Goal: Task Accomplishment & Management: Manage account settings

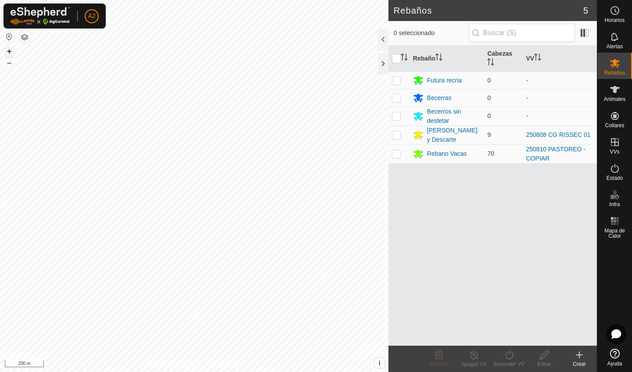
click at [10, 50] on button "+" at bounding box center [9, 51] width 11 height 11
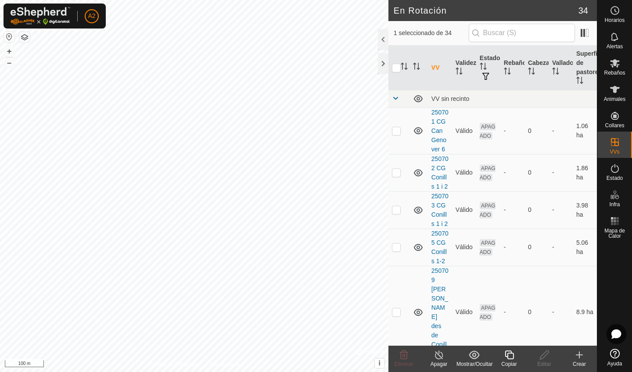
click at [511, 359] on icon at bounding box center [509, 355] width 9 height 9
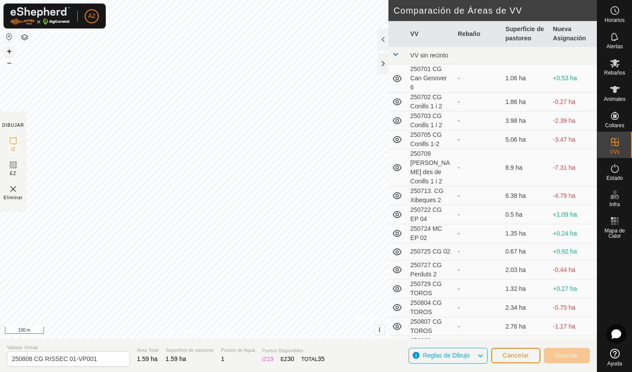
click at [9, 49] on button "+" at bounding box center [9, 51] width 11 height 11
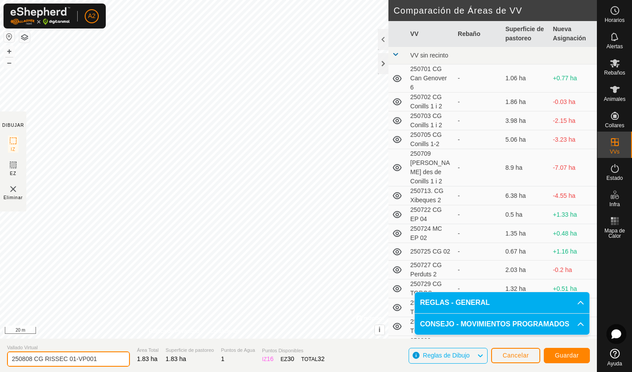
click at [104, 360] on input "250808 CG RISSEC 01-VP001" at bounding box center [68, 359] width 123 height 15
click at [32, 362] on input "250808 CG RISSEC 02" at bounding box center [68, 359] width 123 height 15
type input "250814 CG RISSEC 02"
click at [574, 360] on button "Guardar" at bounding box center [567, 355] width 46 height 15
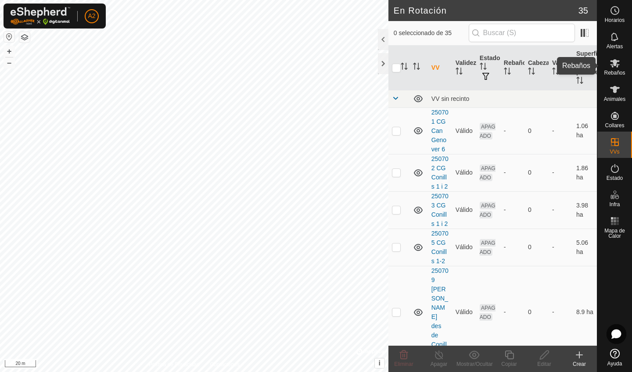
click at [619, 64] on icon at bounding box center [615, 63] width 11 height 11
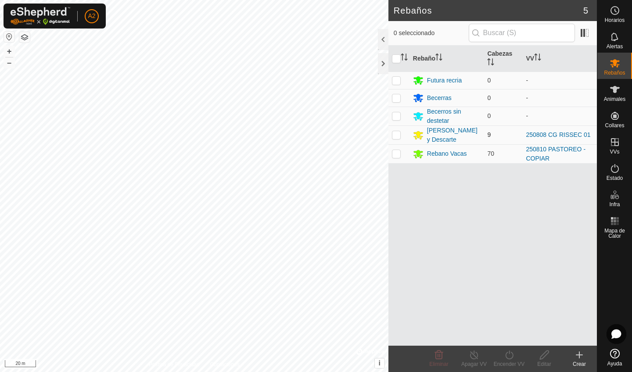
click at [400, 134] on p-checkbox at bounding box center [396, 134] width 9 height 7
checkbox input "true"
click at [504, 358] on icon at bounding box center [509, 355] width 11 height 11
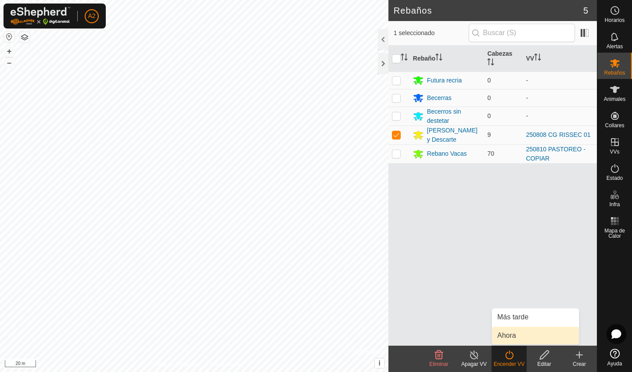
click at [508, 335] on link "Ahora" at bounding box center [535, 336] width 87 height 18
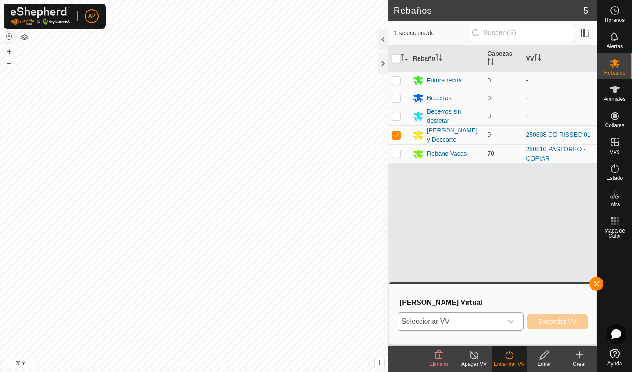
click at [482, 314] on span "Seleccionar VV" at bounding box center [450, 322] width 104 height 18
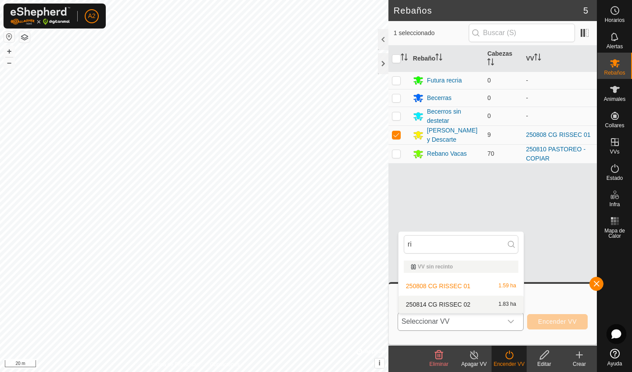
type input "ri"
click at [462, 307] on li "250814 CG RISSEC 02 1.83 ha" at bounding box center [461, 305] width 125 height 18
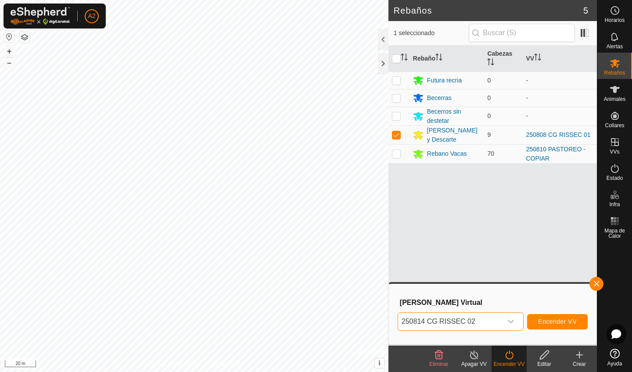
click at [558, 322] on span "Encender VV" at bounding box center [557, 321] width 39 height 7
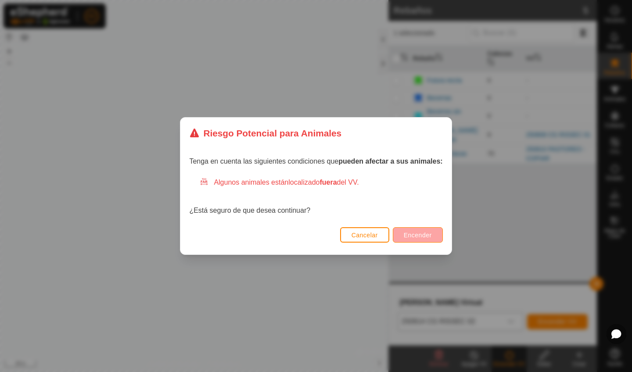
click at [423, 234] on span "Encender" at bounding box center [418, 235] width 28 height 7
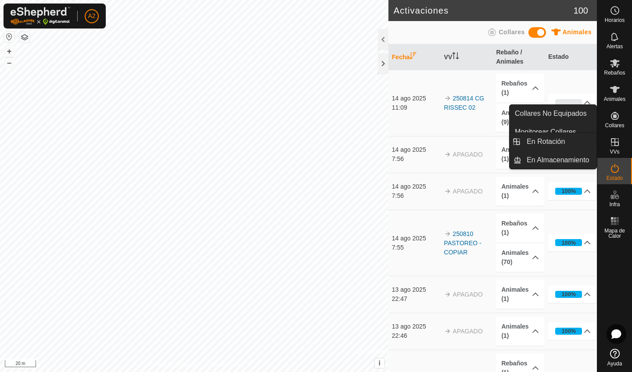
click at [618, 149] on span "VVs" at bounding box center [615, 151] width 10 height 5
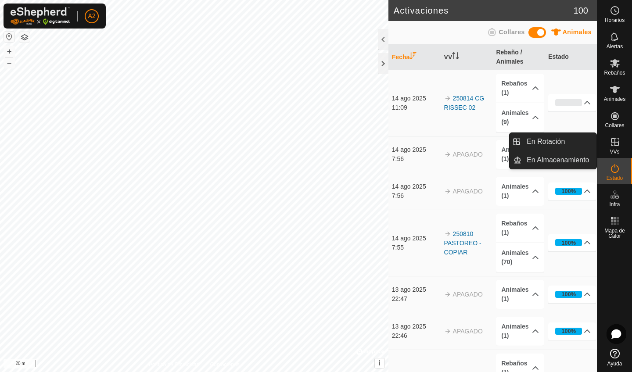
click at [614, 145] on icon at bounding box center [615, 142] width 11 height 11
click at [579, 142] on link "En Rotación" at bounding box center [559, 142] width 75 height 18
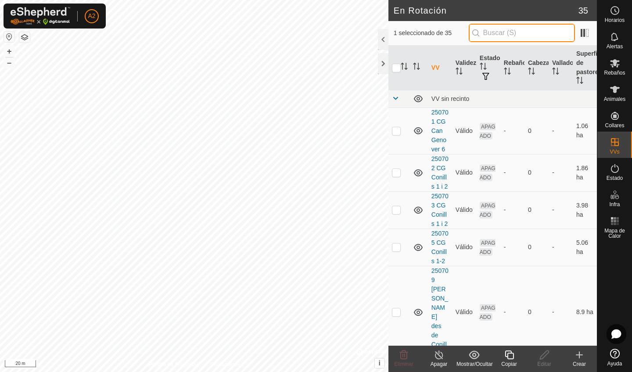
click at [507, 40] on input "text" at bounding box center [522, 33] width 106 height 18
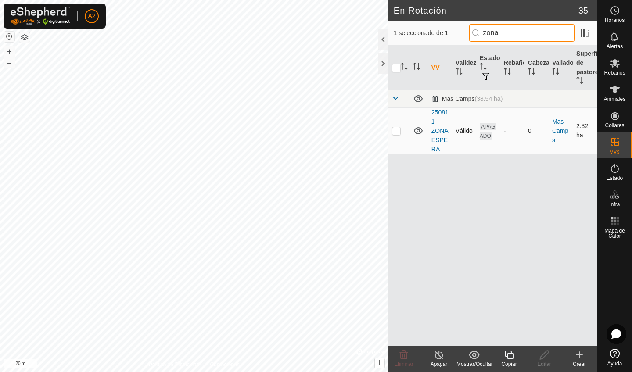
type input "zona"
click at [401, 127] on td at bounding box center [399, 131] width 21 height 47
click at [11, 68] on button "–" at bounding box center [9, 63] width 11 height 11
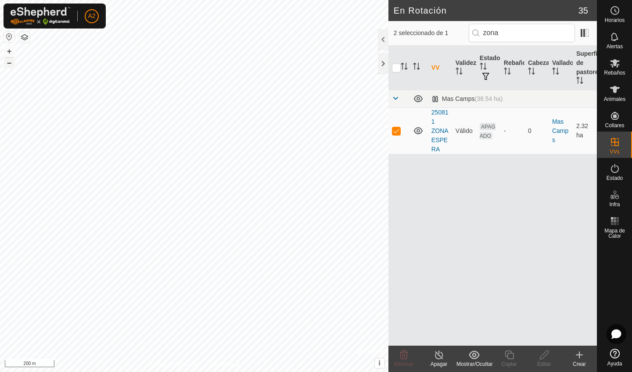
click at [11, 68] on button "–" at bounding box center [9, 63] width 11 height 11
click at [9, 52] on button "+" at bounding box center [9, 51] width 11 height 11
click at [10, 50] on button "+" at bounding box center [9, 51] width 11 height 11
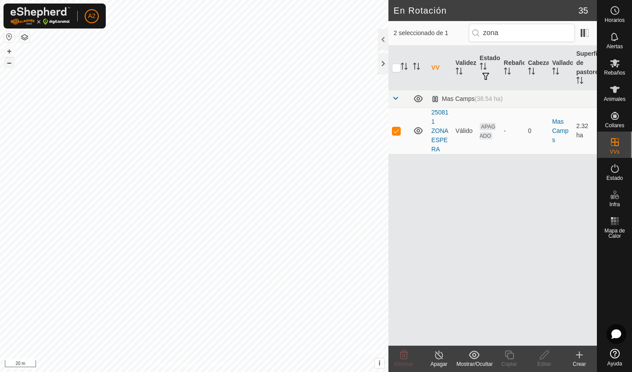
click at [8, 66] on button "–" at bounding box center [9, 63] width 11 height 11
click at [9, 48] on button "+" at bounding box center [9, 51] width 11 height 11
checkbox input "false"
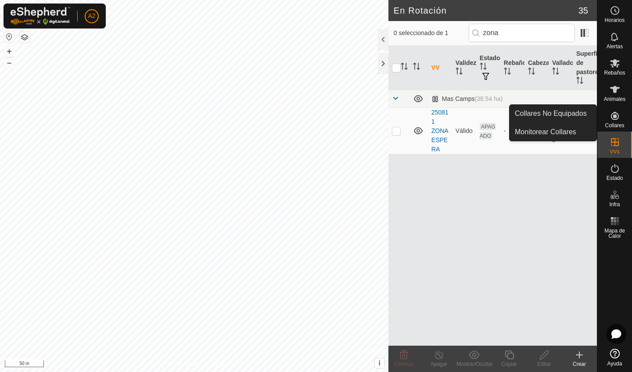
click at [580, 358] on icon at bounding box center [579, 355] width 11 height 11
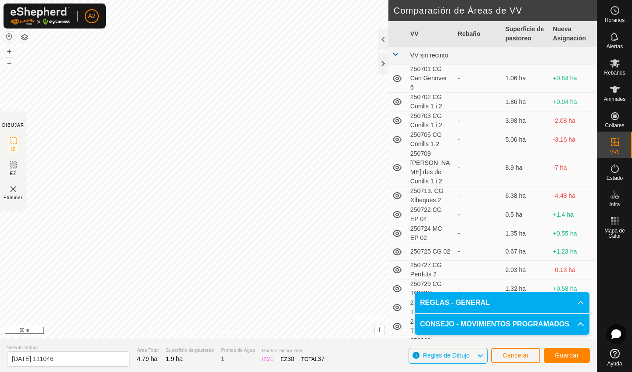
click at [511, 355] on span "Cancelar" at bounding box center [516, 355] width 26 height 7
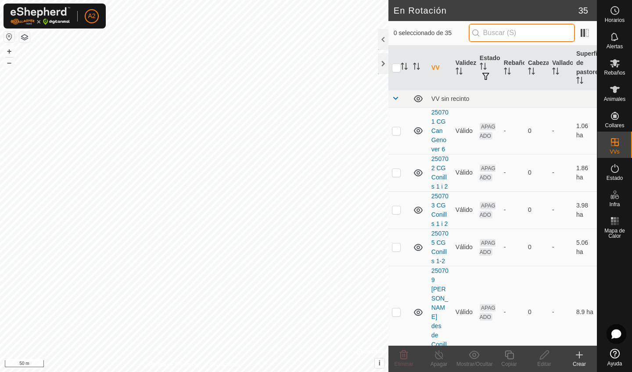
click at [522, 34] on input "text" at bounding box center [522, 33] width 106 height 18
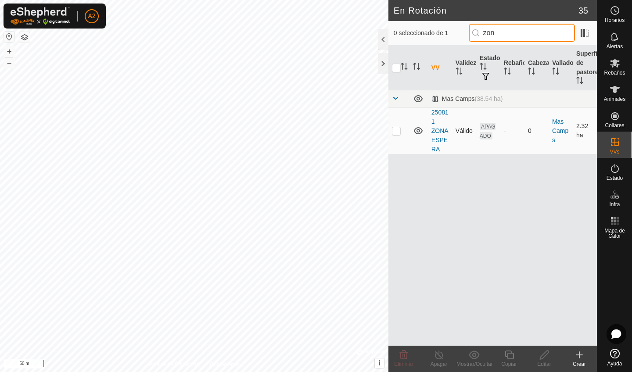
type input "zon"
click at [398, 129] on p-checkbox at bounding box center [396, 130] width 9 height 7
click at [404, 360] on div "Eliminar" at bounding box center [403, 364] width 35 height 8
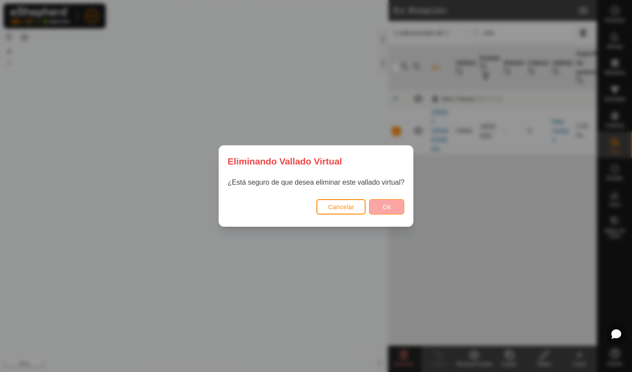
click at [388, 209] on span "Ok" at bounding box center [387, 207] width 8 height 7
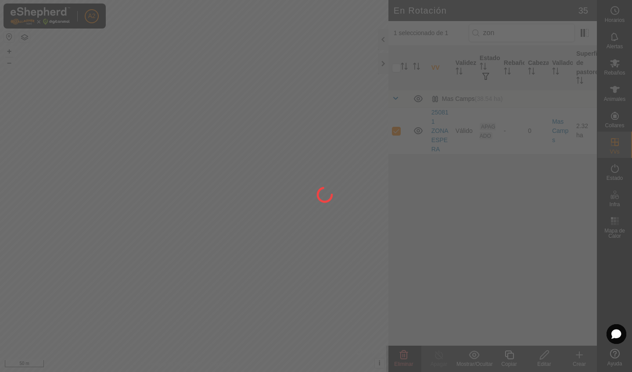
checkbox input "false"
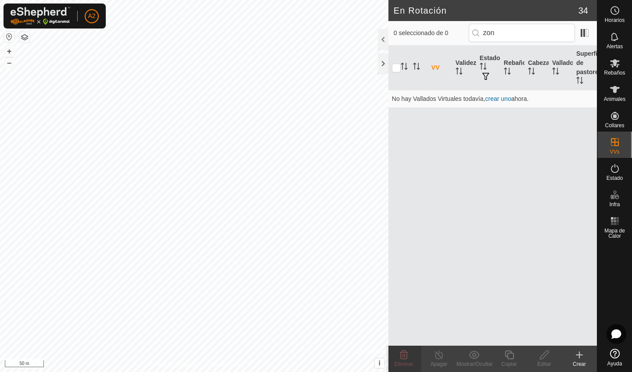
click at [580, 363] on div "Crear" at bounding box center [579, 364] width 35 height 8
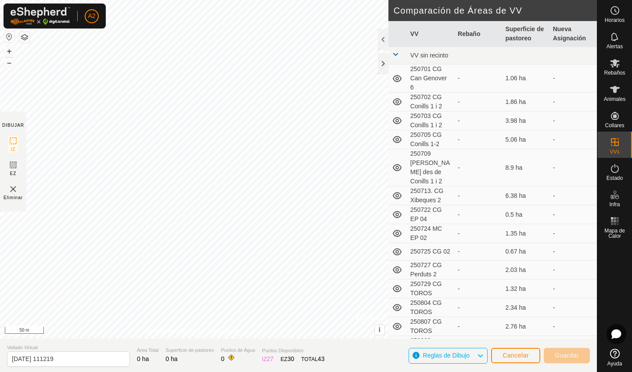
click at [94, 28] on div "A2" at bounding box center [55, 16] width 102 height 25
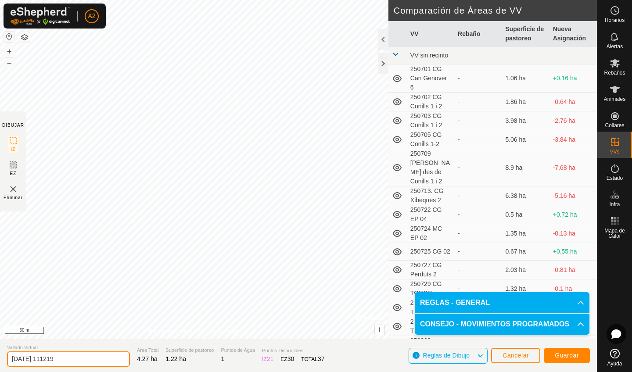
click at [98, 359] on input "[DATE] 111219" at bounding box center [68, 359] width 123 height 15
type input "2"
type input "z"
type input "ZONA ESPERA"
click at [555, 360] on button "Guardar" at bounding box center [567, 355] width 46 height 15
